Goal: Task Accomplishment & Management: Manage account settings

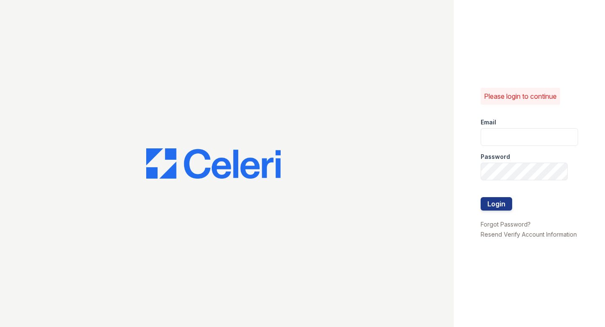
click at [502, 147] on div "Password" at bounding box center [529, 154] width 97 height 17
click at [498, 141] on input "email" at bounding box center [529, 137] width 97 height 18
type input "[EMAIL_ADDRESS][DOMAIN_NAME]"
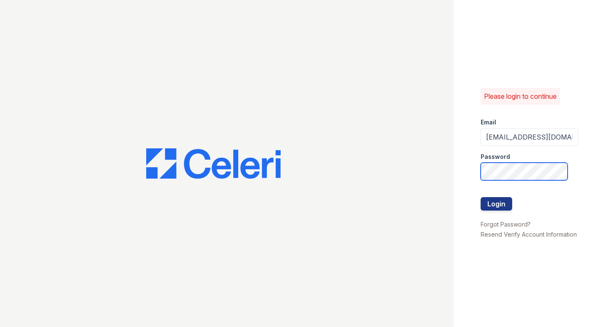
click at [481, 197] on button "Login" at bounding box center [497, 203] width 32 height 13
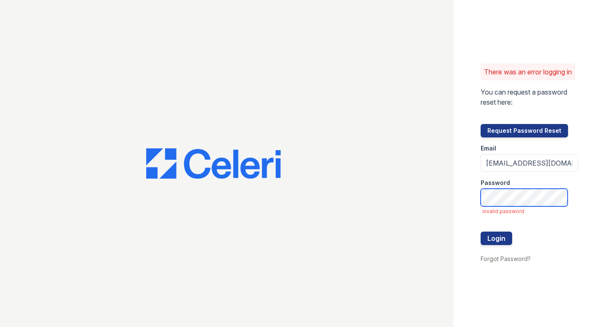
click at [481, 232] on button "Login" at bounding box center [497, 238] width 32 height 13
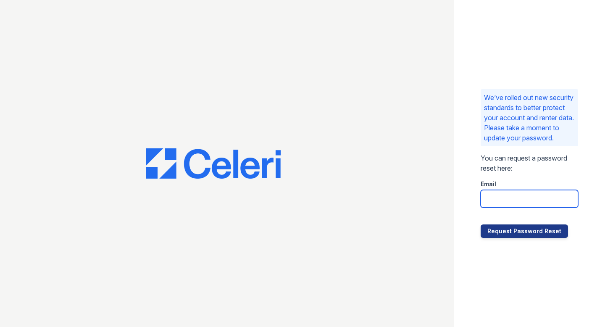
click at [500, 208] on input "email" at bounding box center [529, 199] width 97 height 18
type input "[EMAIL_ADDRESS][DOMAIN_NAME]"
click at [528, 245] on div "We’ve rolled out new security standards to better protect your account and rent…" at bounding box center [529, 163] width 151 height 327
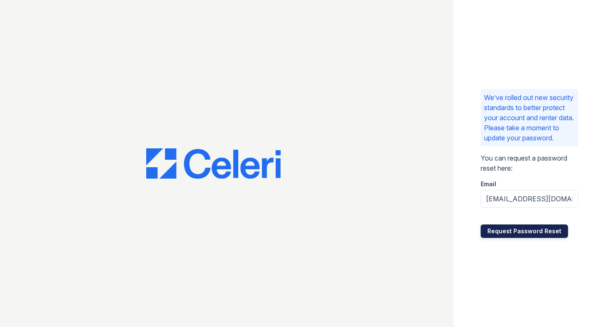
click at [526, 238] on button "Request Password Reset" at bounding box center [524, 230] width 87 height 13
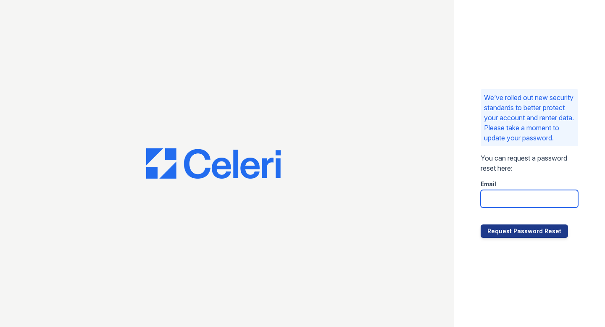
click at [506, 200] on input "email" at bounding box center [529, 199] width 97 height 18
type input "smg@mns.com"
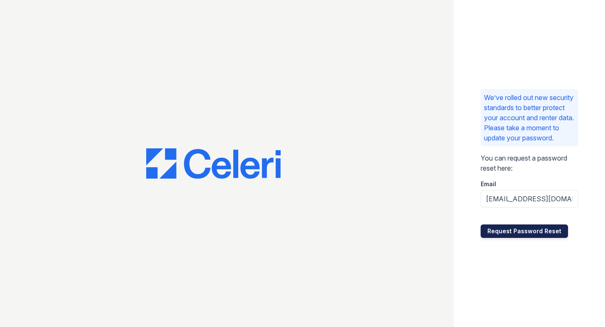
click at [516, 237] on button "Request Password Reset" at bounding box center [524, 230] width 87 height 13
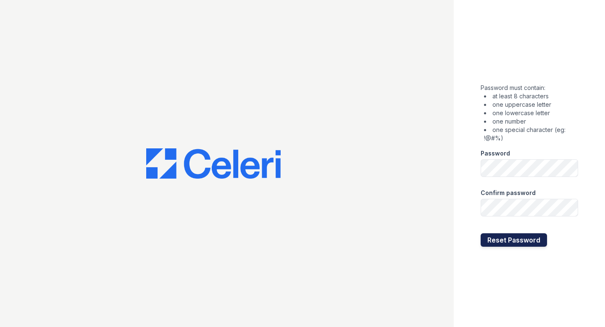
click at [530, 241] on button "Reset Password" at bounding box center [514, 239] width 66 height 13
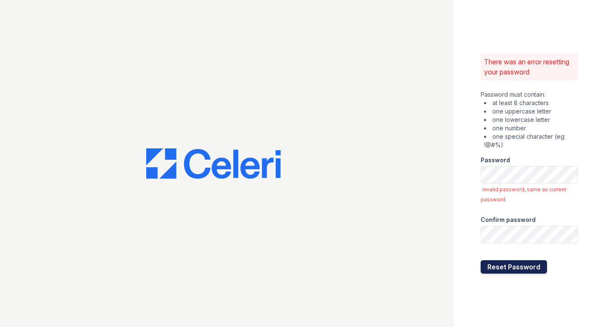
click at [525, 266] on button "Reset Password" at bounding box center [514, 266] width 66 height 13
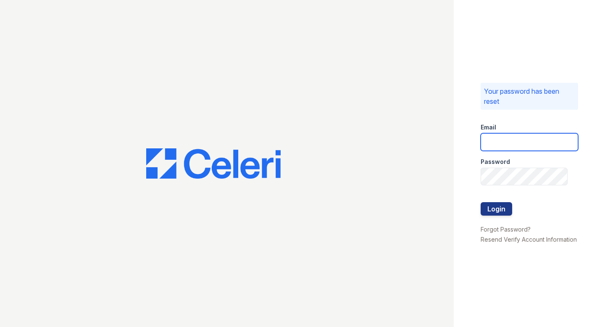
type input "[EMAIL_ADDRESS][DOMAIN_NAME]"
click at [502, 209] on button "Login" at bounding box center [497, 208] width 32 height 13
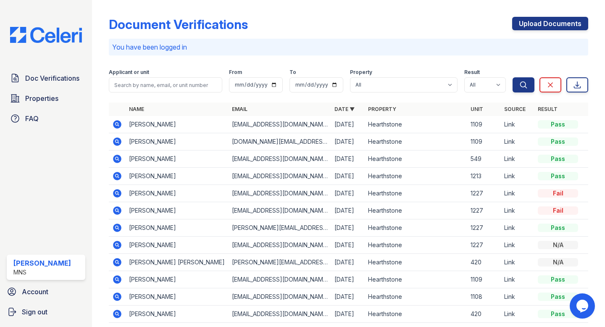
click at [117, 178] on icon at bounding box center [117, 176] width 8 height 8
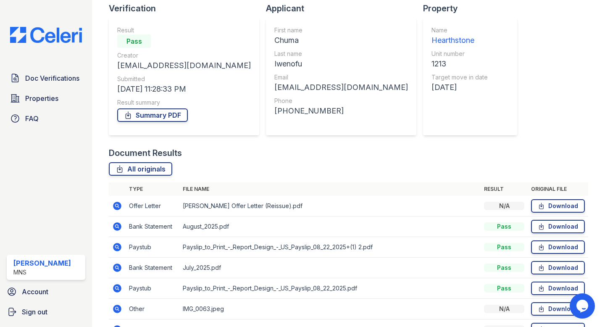
scroll to position [110, 0]
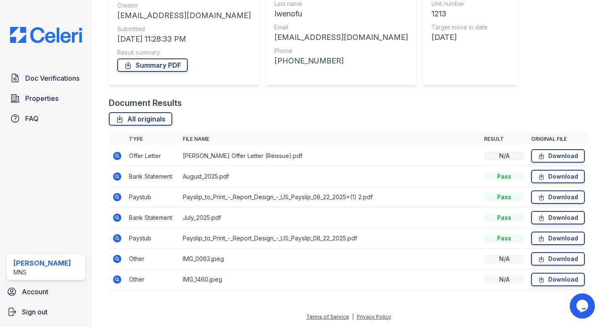
click at [119, 155] on icon at bounding box center [117, 156] width 8 height 8
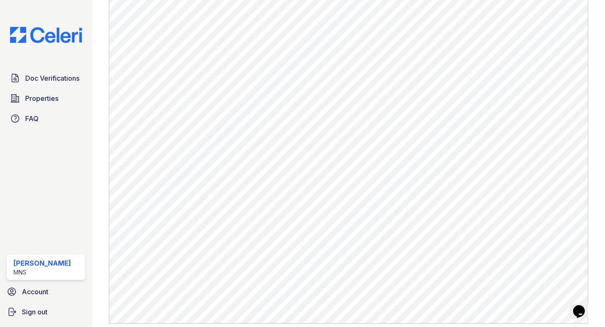
scroll to position [305, 0]
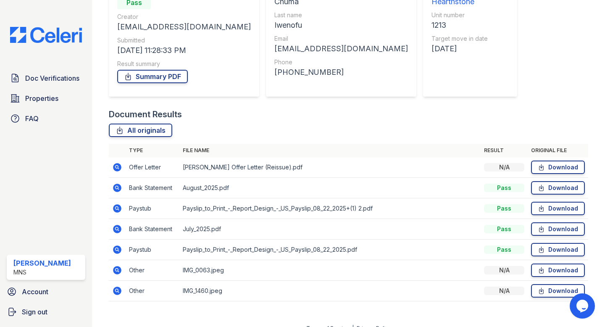
scroll to position [110, 0]
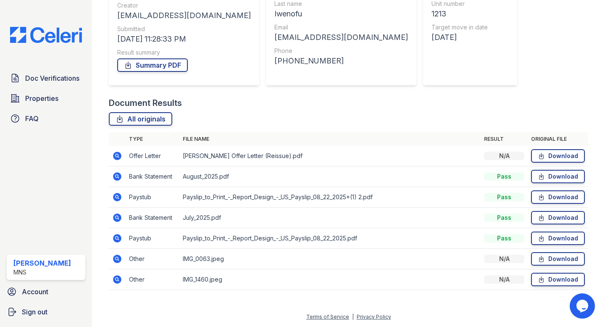
click at [118, 276] on icon at bounding box center [117, 279] width 8 height 8
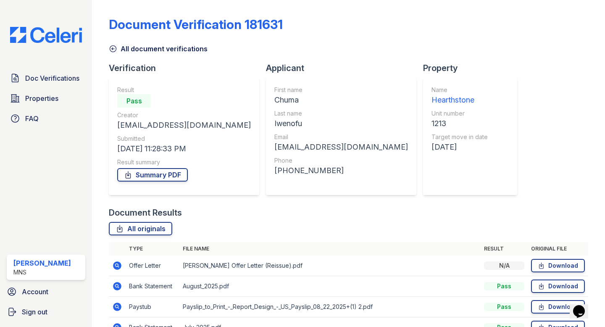
scroll to position [110, 0]
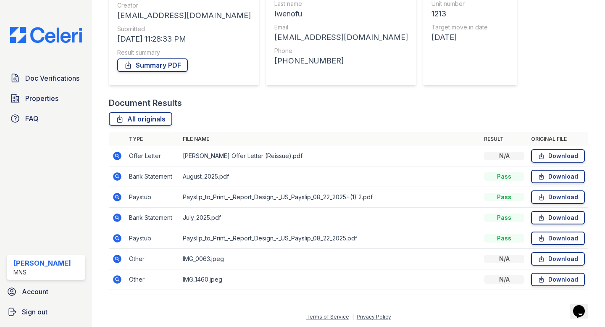
click at [118, 259] on icon at bounding box center [117, 259] width 10 height 10
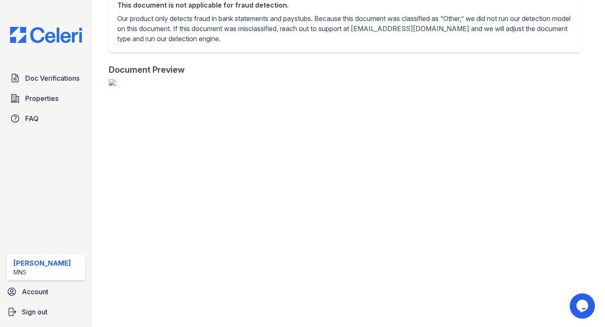
scroll to position [878, 149]
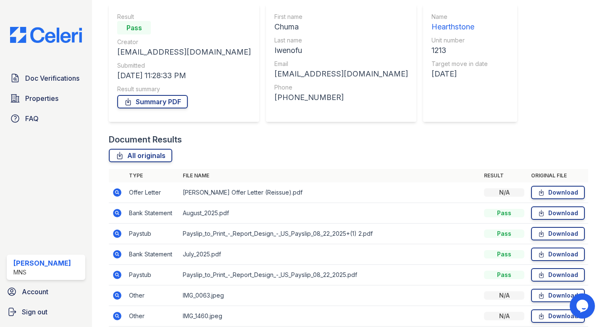
scroll to position [110, 0]
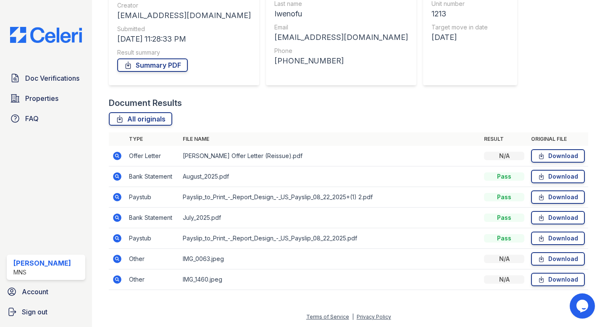
click at [117, 277] on icon at bounding box center [117, 279] width 10 height 10
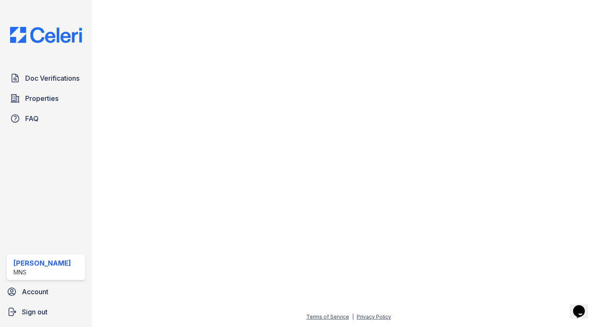
scroll to position [677, 73]
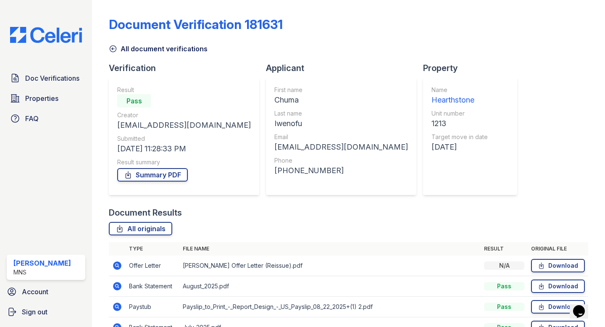
scroll to position [110, 0]
